Goal: Transaction & Acquisition: Purchase product/service

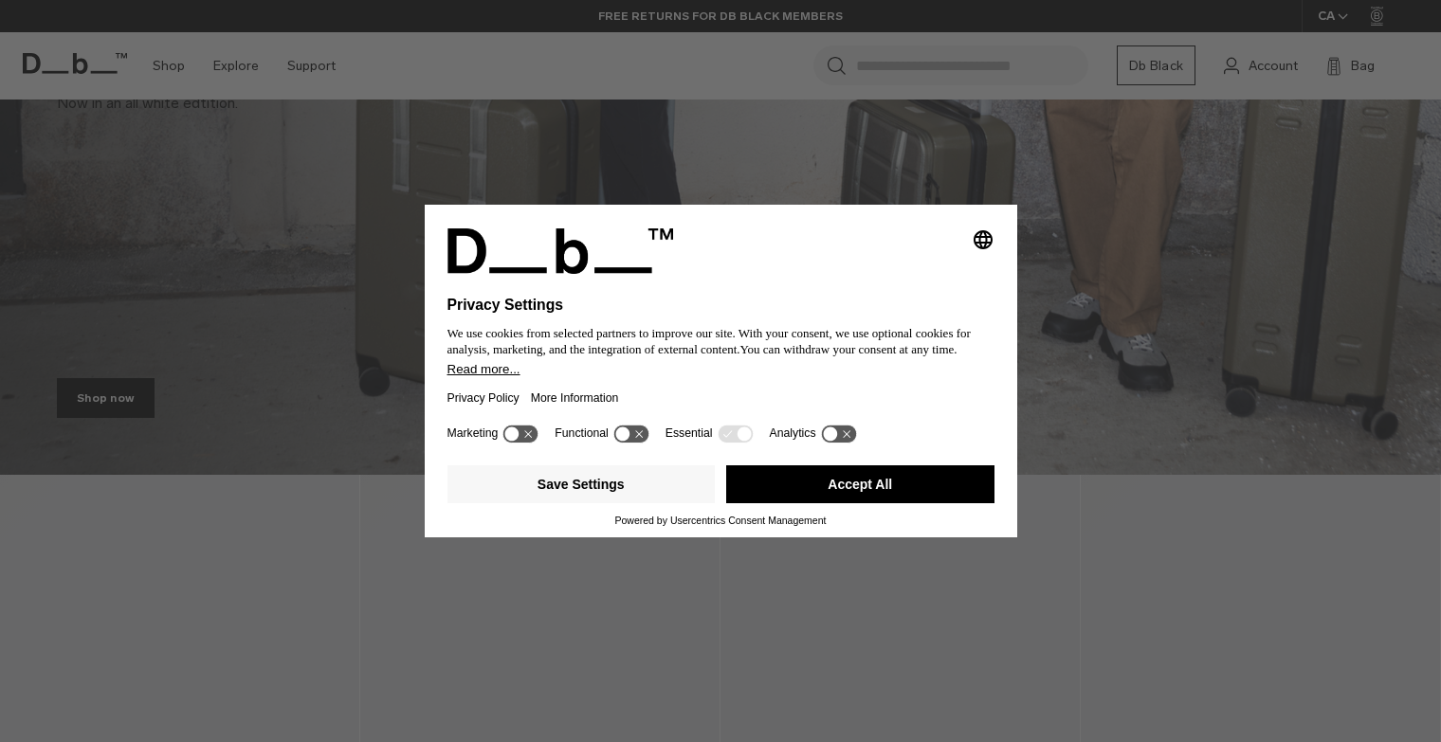
click at [518, 434] on icon at bounding box center [512, 434] width 14 height 14
click at [624, 433] on icon at bounding box center [622, 434] width 14 height 14
click at [535, 436] on icon at bounding box center [529, 434] width 14 height 14
click at [643, 436] on icon at bounding box center [640, 434] width 14 height 14
click at [573, 487] on button "Save Settings" at bounding box center [582, 485] width 268 height 38
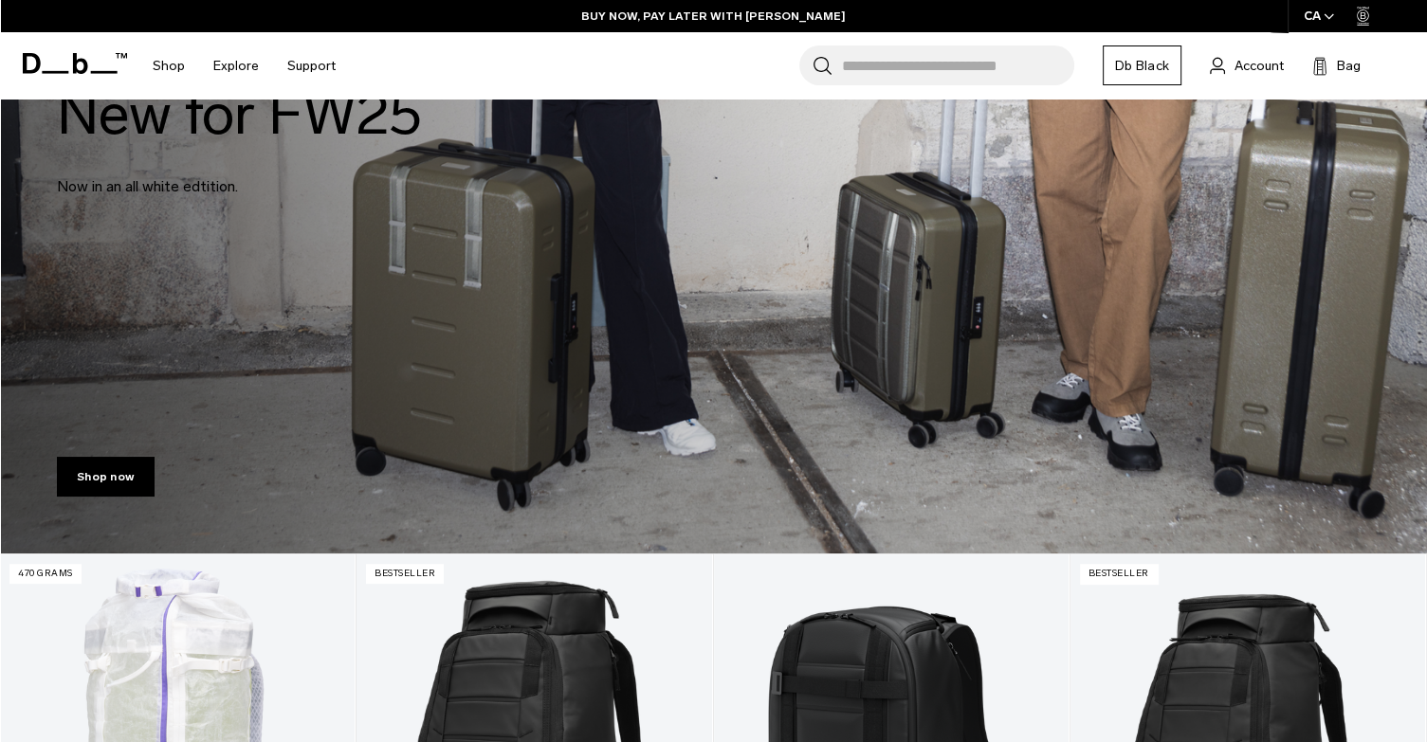
scroll to position [284, 0]
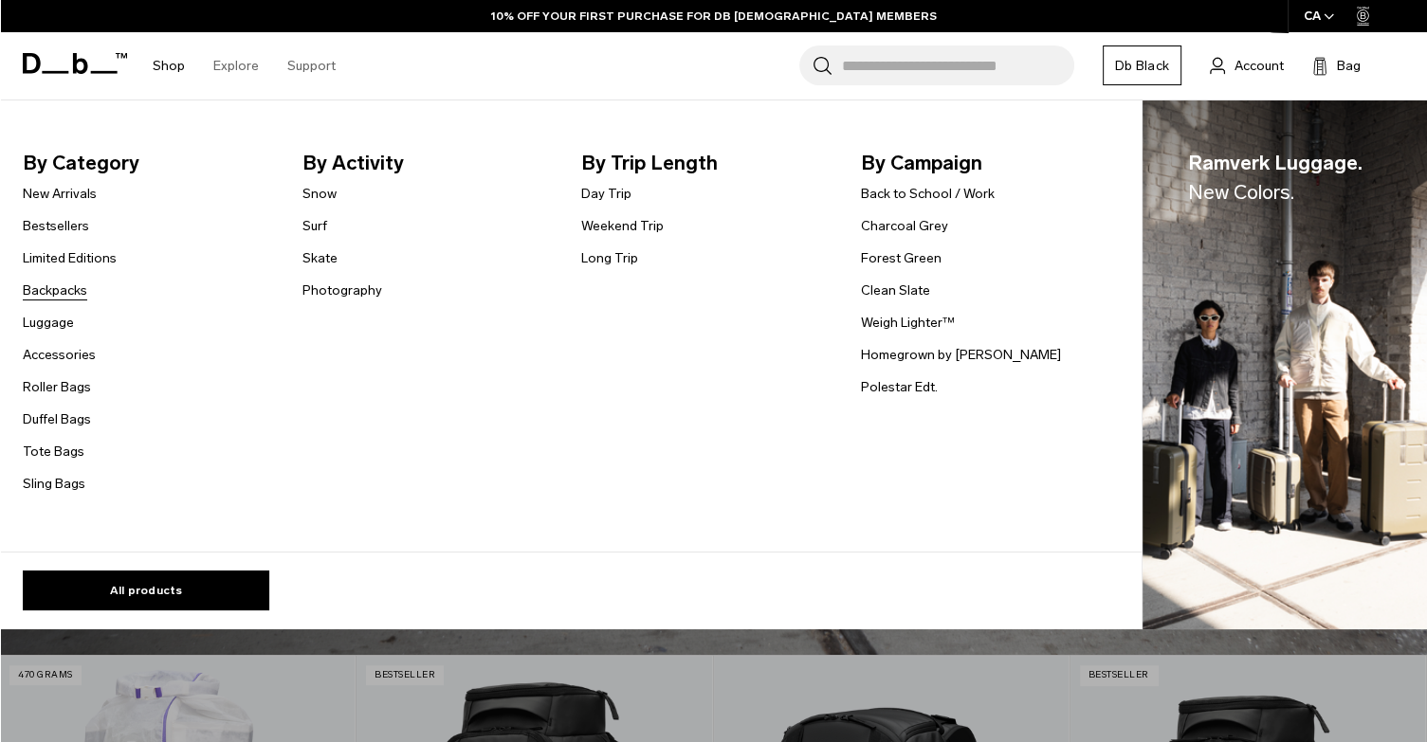
click at [50, 292] on link "Backpacks" at bounding box center [55, 291] width 64 height 20
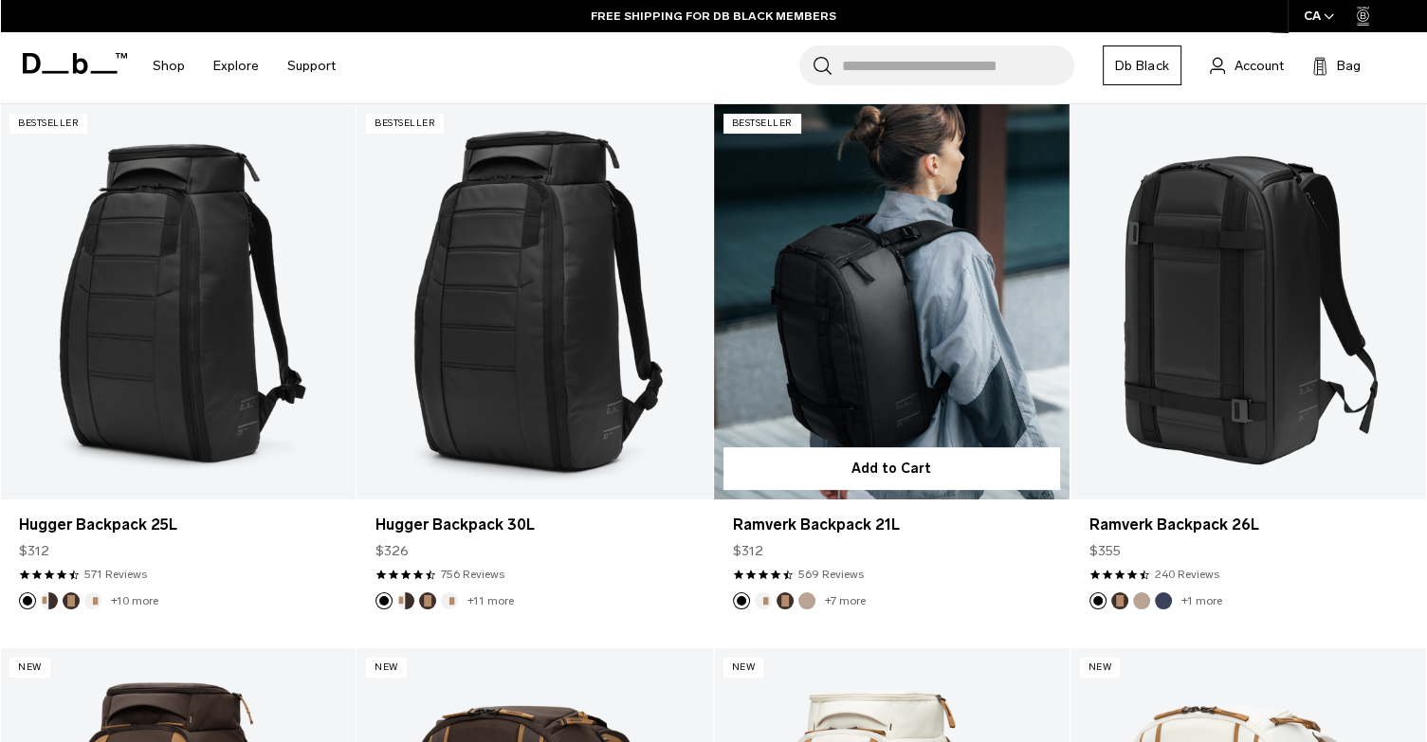
click at [981, 312] on link "Ramverk Backpack 21L" at bounding box center [892, 301] width 356 height 395
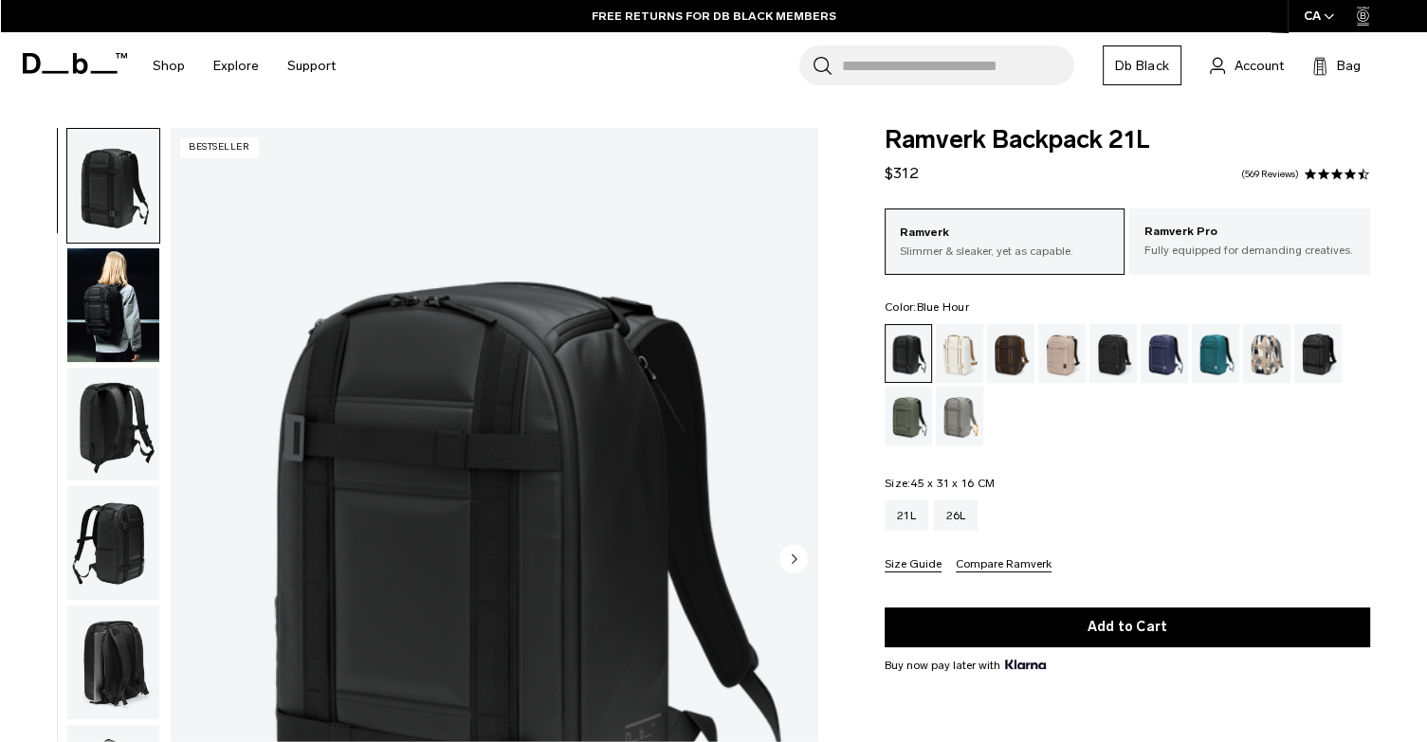
click at [1162, 363] on div "Blue Hour" at bounding box center [1165, 353] width 48 height 59
